Goal: Use online tool/utility: Utilize a website feature to perform a specific function

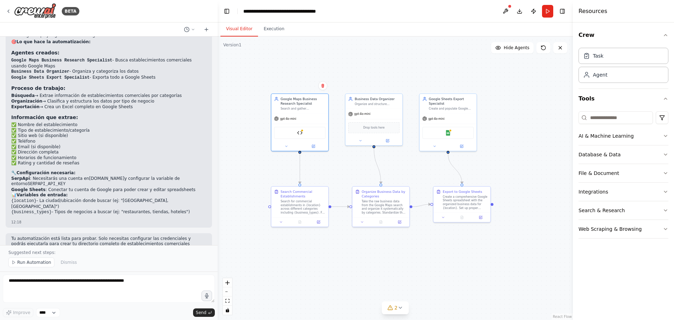
drag, startPoint x: 474, startPoint y: 192, endPoint x: 419, endPoint y: 162, distance: 63.0
click at [419, 162] on div ".deletable-edge-delete-btn { width: 20px; height: 20px; border: 0px solid #ffff…" at bounding box center [395, 178] width 355 height 283
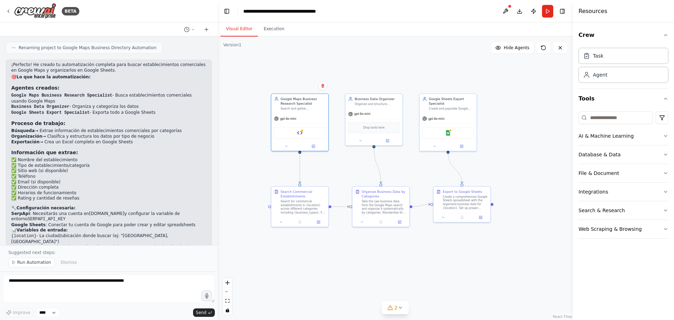
scroll to position [734, 0]
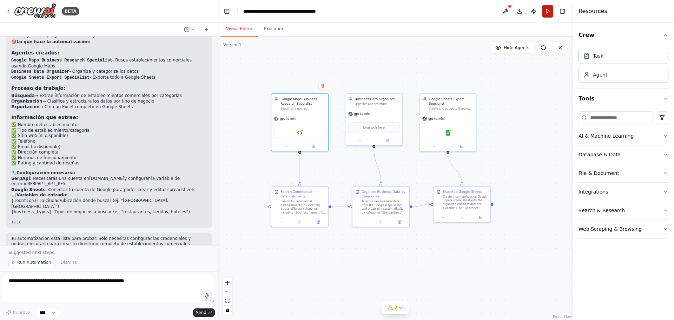
click at [547, 11] on button "Run" at bounding box center [547, 11] width 11 height 13
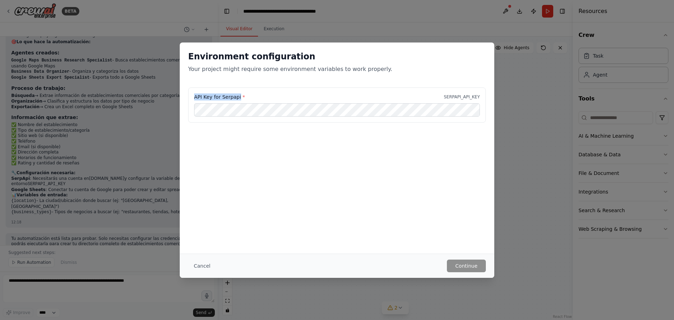
drag, startPoint x: 238, startPoint y: 99, endPoint x: 192, endPoint y: 98, distance: 45.3
click at [192, 98] on div "API Key for Serpapi * SERPAPI_API_KEY" at bounding box center [337, 104] width 298 height 35
copy label "API Key for Serpapi"
click at [204, 265] on button "Cancel" at bounding box center [202, 266] width 28 height 13
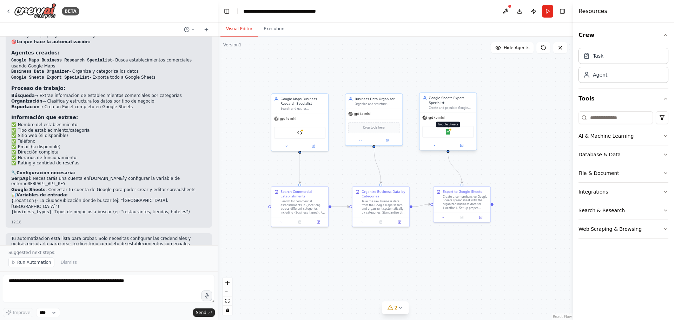
click at [450, 133] on img at bounding box center [448, 132] width 6 height 6
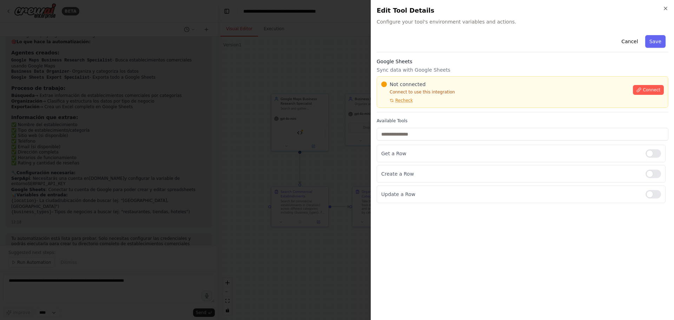
click at [272, 78] on div at bounding box center [337, 160] width 674 height 320
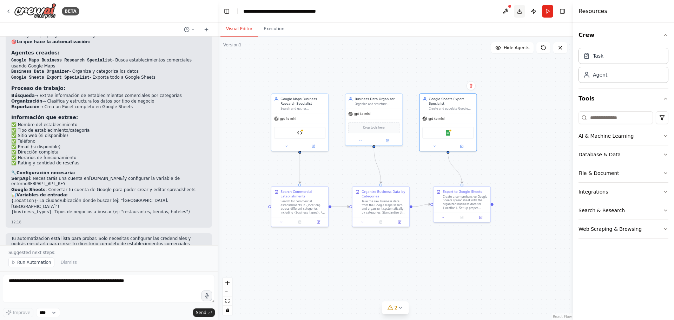
click at [522, 12] on button "Download" at bounding box center [519, 11] width 11 height 13
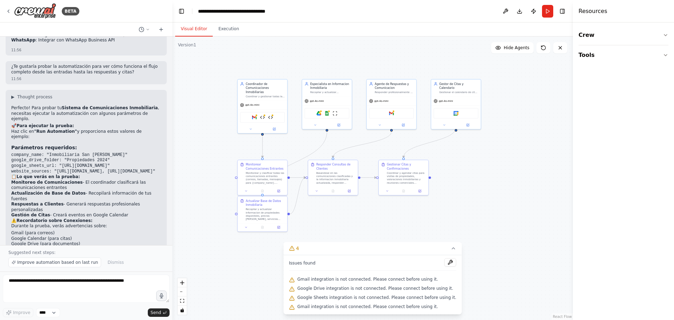
click at [347, 54] on div ".deletable-edge-delete-btn { width: 20px; height: 20px; border: 0px solid #ffff…" at bounding box center [372, 178] width 401 height 283
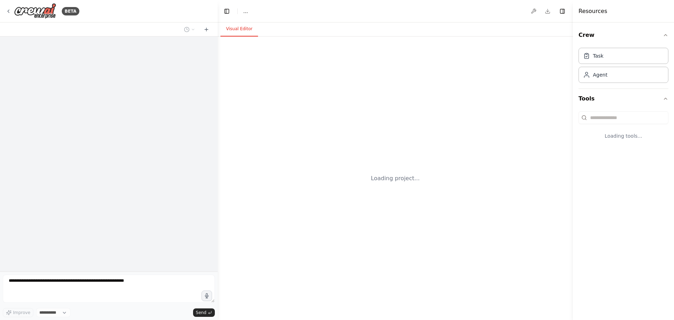
select select "****"
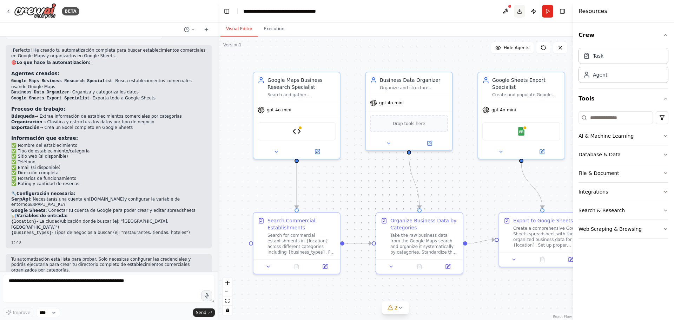
scroll to position [707, 0]
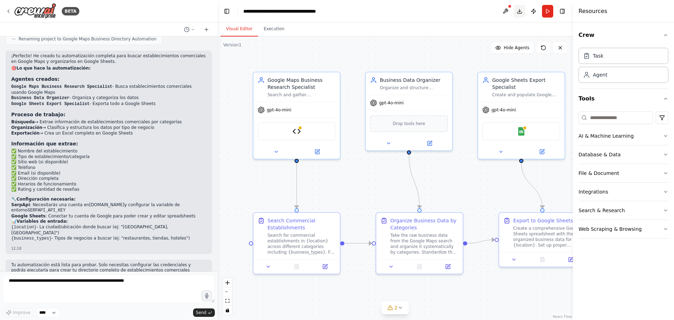
click at [520, 13] on button "Download" at bounding box center [519, 11] width 11 height 13
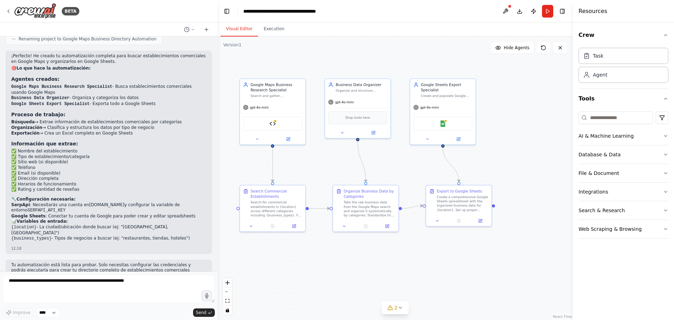
drag, startPoint x: 382, startPoint y: 50, endPoint x: 342, endPoint y: 53, distance: 40.5
click at [342, 53] on div ".deletable-edge-delete-btn { width: 20px; height: 20px; border: 0px solid #ffff…" at bounding box center [395, 178] width 355 height 283
